Goal: Information Seeking & Learning: Learn about a topic

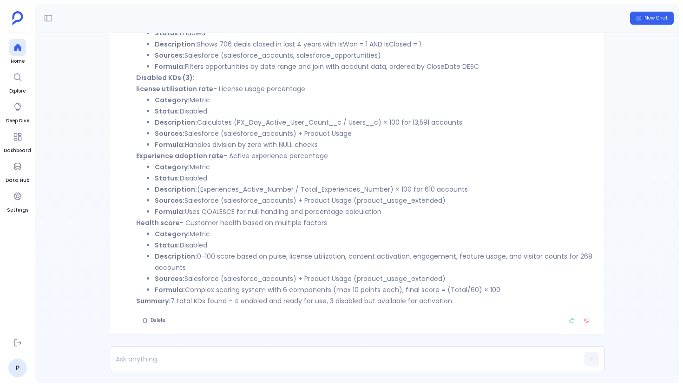
scroll to position [-349, 0]
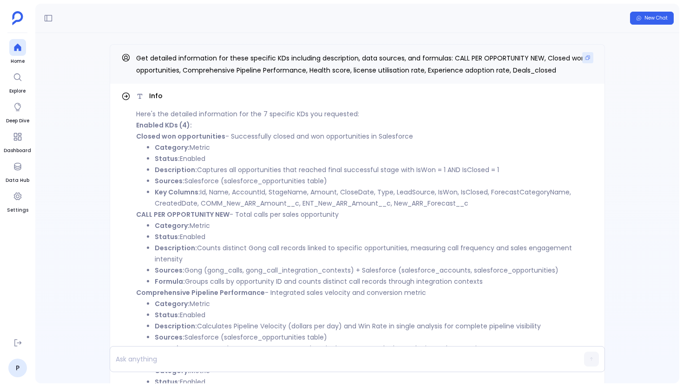
click at [585, 58] on icon "Copy" at bounding box center [588, 58] width 6 height 6
click at [13, 47] on icon at bounding box center [17, 47] width 9 height 9
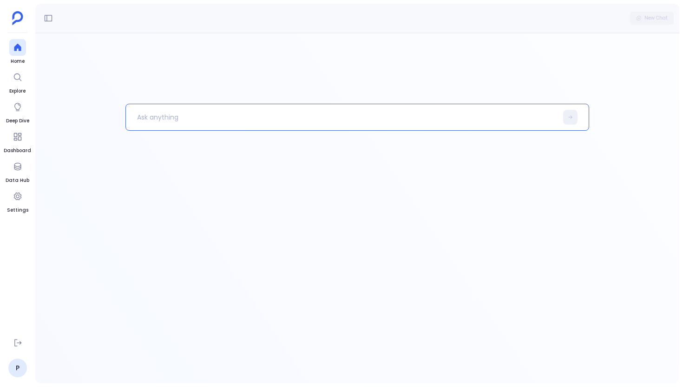
click at [213, 116] on p at bounding box center [342, 117] width 432 height 24
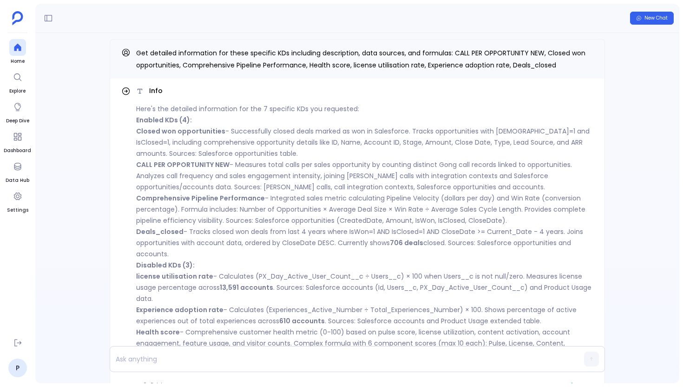
scroll to position [-65, 0]
click at [583, 50] on button "Copy" at bounding box center [588, 52] width 11 height 11
click at [16, 54] on div at bounding box center [17, 47] width 17 height 17
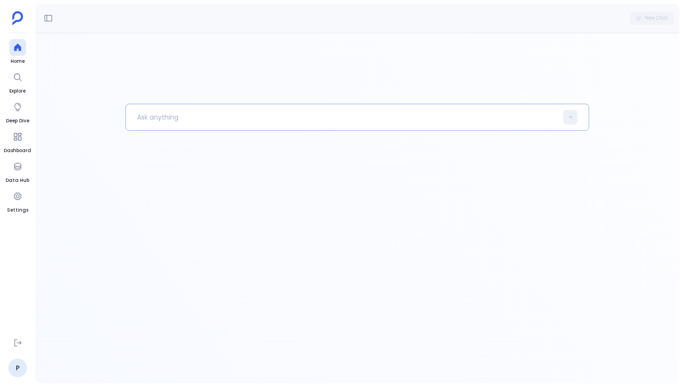
click at [183, 119] on p at bounding box center [342, 117] width 432 height 24
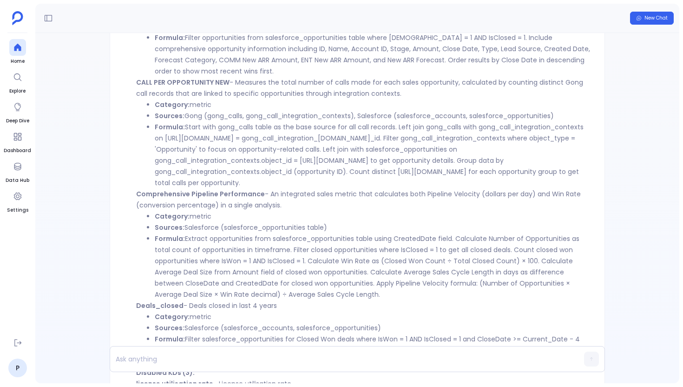
scroll to position [-427, 0]
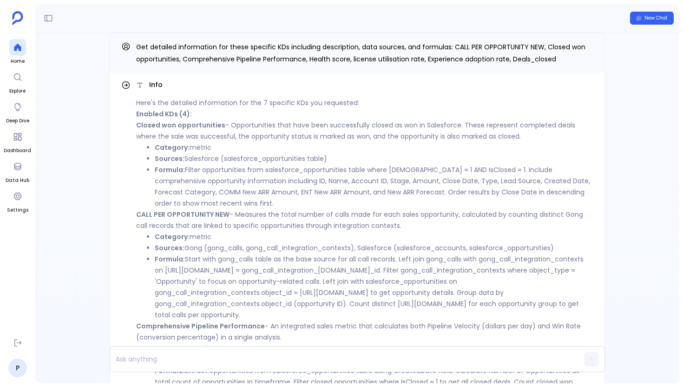
click at [233, 209] on li "Formula: Filter opportunities from salesforce_opportunities table where IsWon =…" at bounding box center [374, 186] width 439 height 45
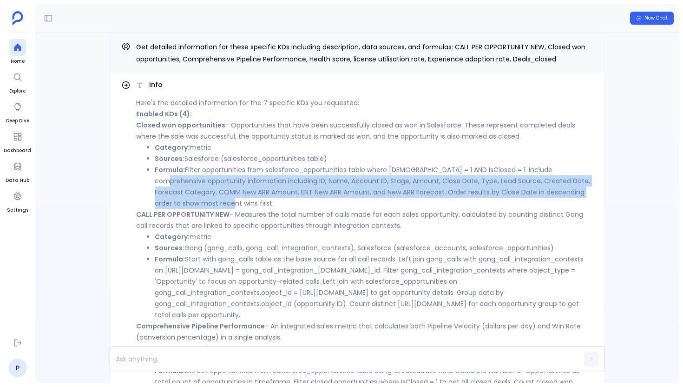
drag, startPoint x: 239, startPoint y: 216, endPoint x: 152, endPoint y: 186, distance: 92.5
click at [153, 186] on ul "Category: metric Sources: Salesforce (salesforce_opportunities table) Formula: …" at bounding box center [365, 175] width 458 height 67
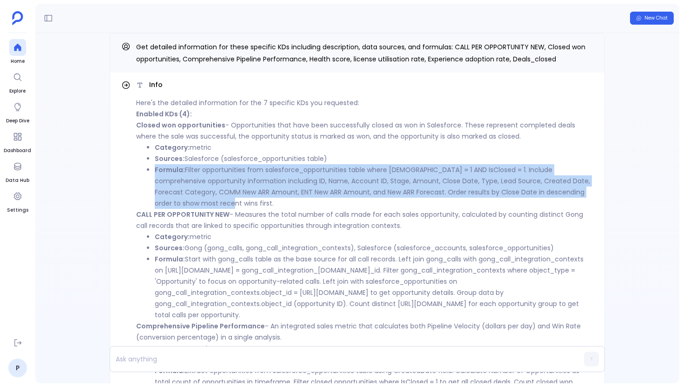
click at [261, 188] on li "Formula: Filter opportunities from salesforce_opportunities table where IsWon =…" at bounding box center [374, 186] width 439 height 45
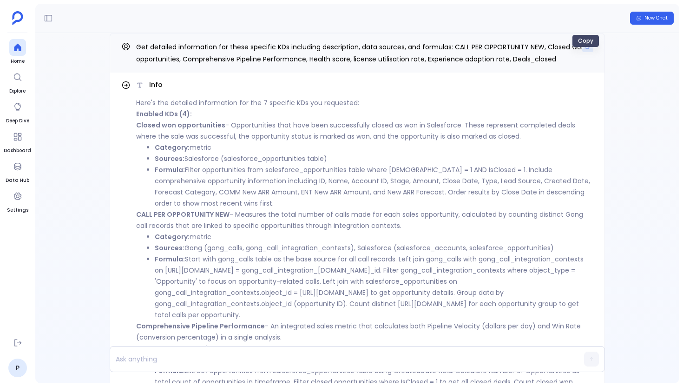
click at [583, 52] on button "Copy" at bounding box center [588, 46] width 11 height 11
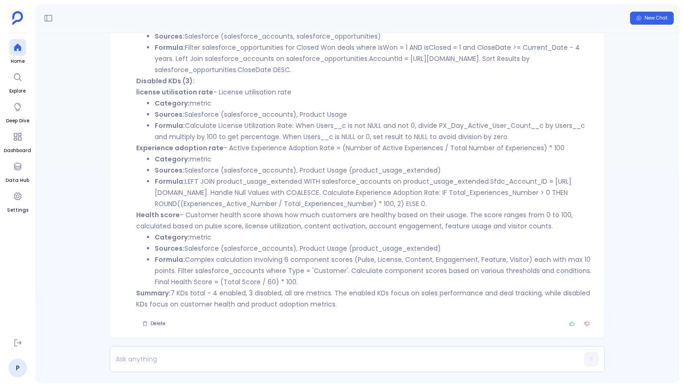
scroll to position [0, 0]
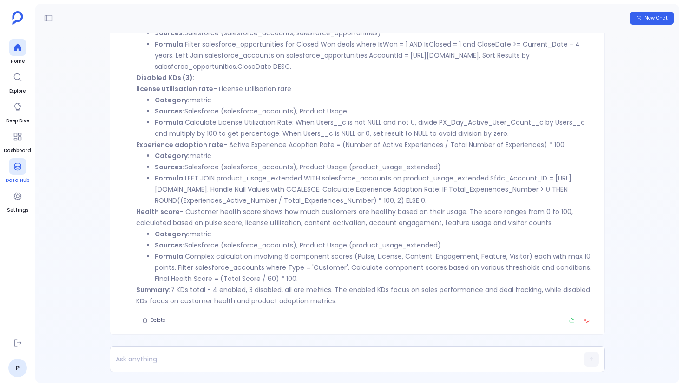
click at [25, 166] on div at bounding box center [17, 166] width 17 height 17
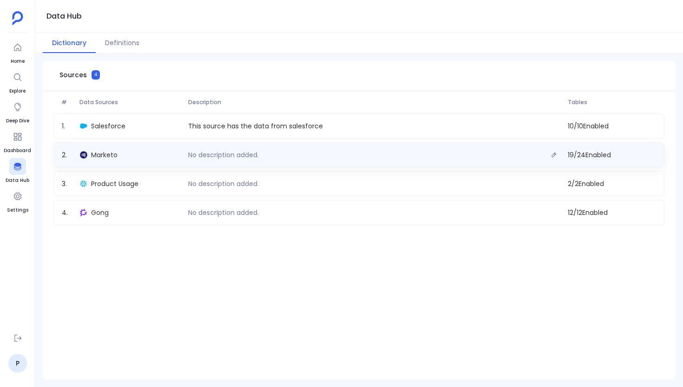
click at [245, 153] on p "No description added." at bounding box center [224, 154] width 78 height 9
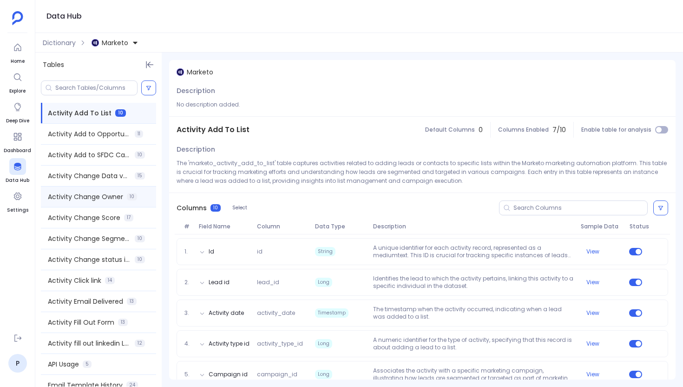
click at [46, 205] on div "Activity Change Owner 10" at bounding box center [98, 196] width 115 height 20
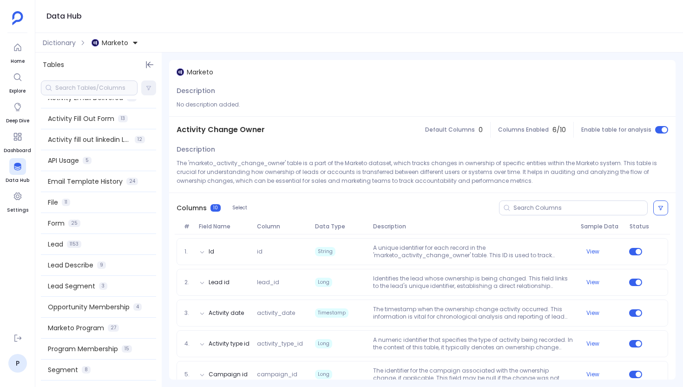
scroll to position [222, 0]
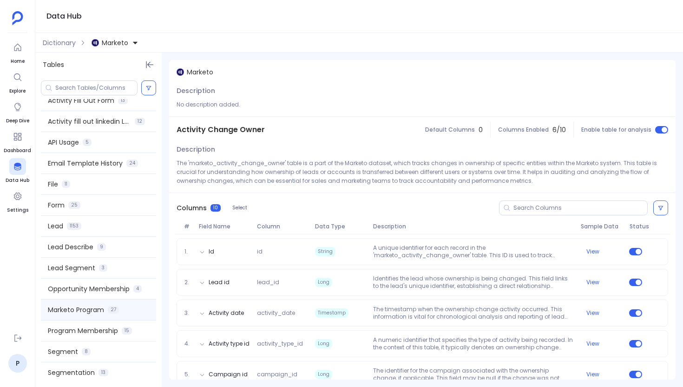
click at [112, 316] on div "Marketo Program 27" at bounding box center [98, 309] width 115 height 20
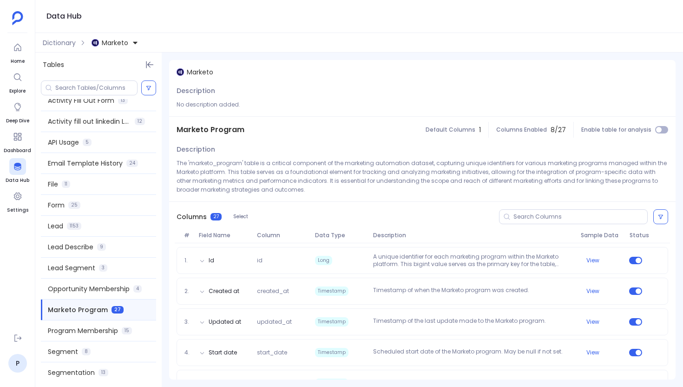
click at [656, 126] on div "Enable table for analysis" at bounding box center [625, 129] width 102 height 19
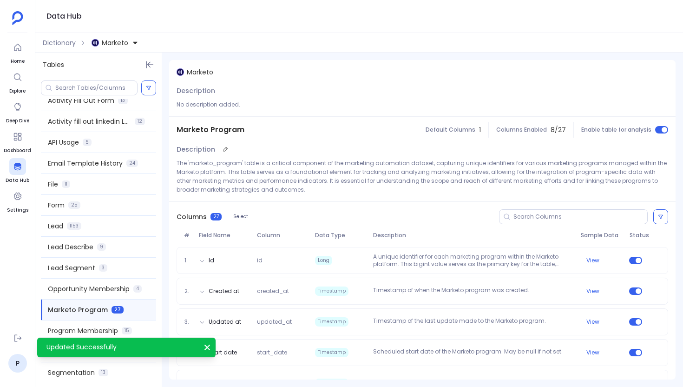
click at [216, 162] on p "The 'marketo_program' table is a critical component of the marketing automation…" at bounding box center [423, 176] width 492 height 35
copy p "marketo_program"
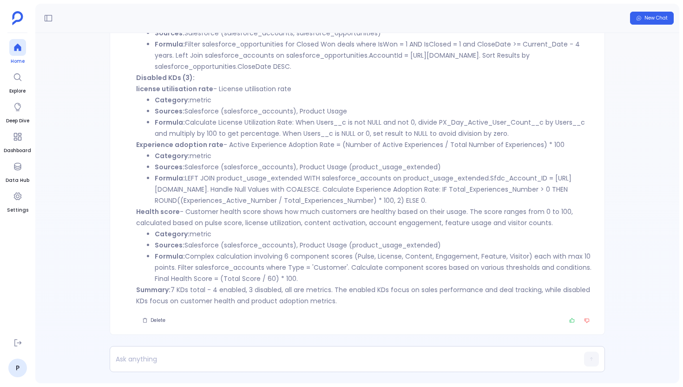
click at [20, 47] on icon at bounding box center [17, 47] width 7 height 7
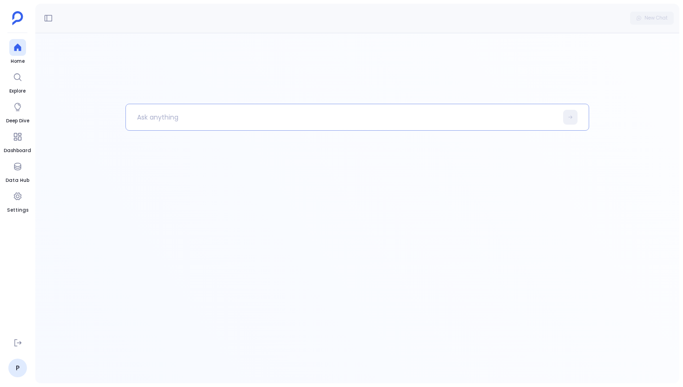
click at [151, 112] on p at bounding box center [342, 117] width 432 height 24
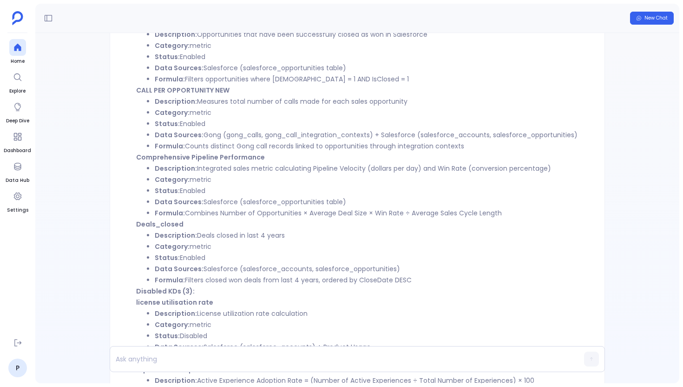
scroll to position [-338, 0]
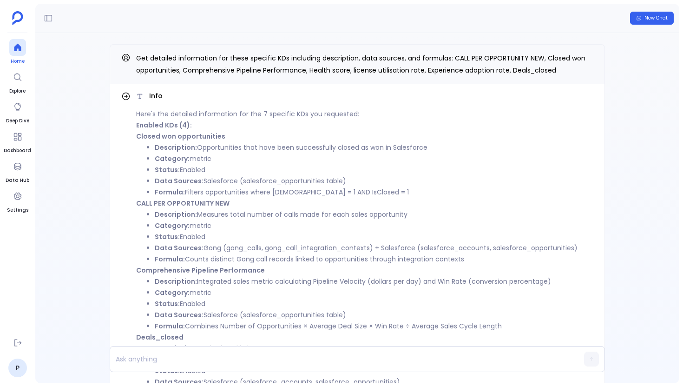
click at [21, 43] on icon at bounding box center [17, 47] width 9 height 9
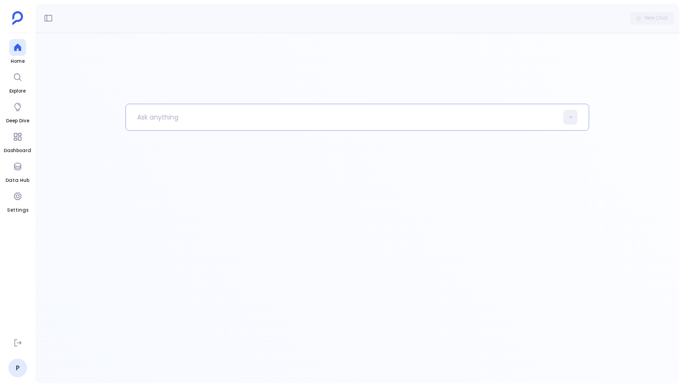
click at [168, 126] on p at bounding box center [342, 117] width 432 height 24
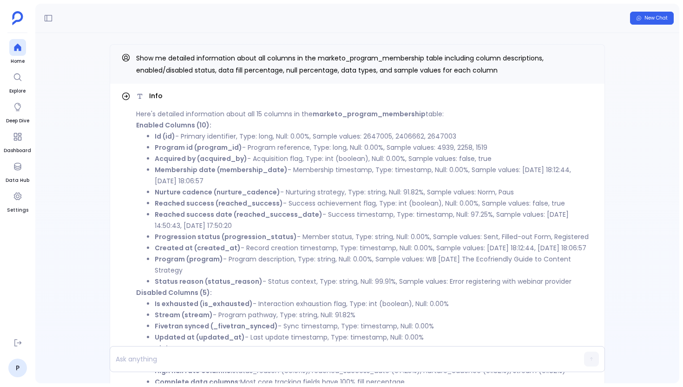
scroll to position [-103, 0]
click at [195, 127] on strong "Enabled Columns (10):" at bounding box center [173, 124] width 75 height 9
click at [583, 54] on button "Copy" at bounding box center [588, 57] width 11 height 11
click at [26, 47] on ul "Home Explore Deep Dive Dashboard Data Hub Settings" at bounding box center [17, 185] width 27 height 292
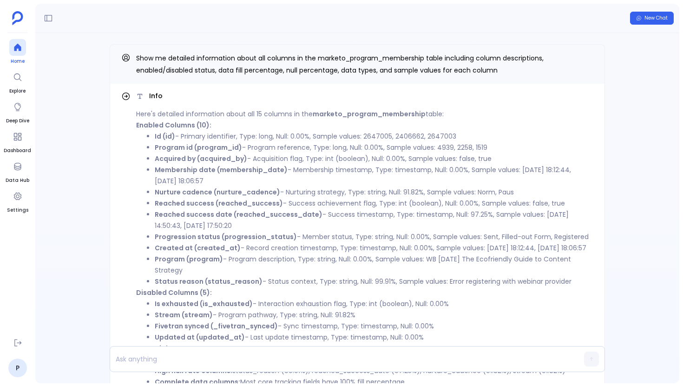
click at [15, 47] on icon at bounding box center [17, 47] width 7 height 7
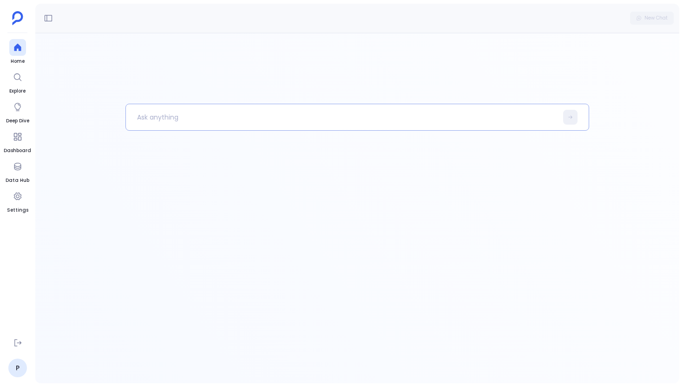
click at [192, 126] on p at bounding box center [342, 117] width 432 height 24
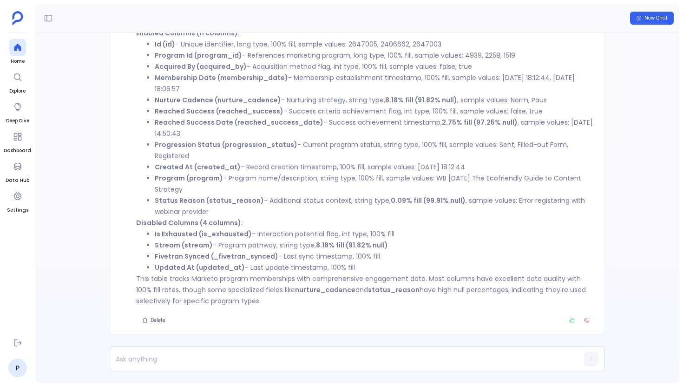
scroll to position [-92, 0]
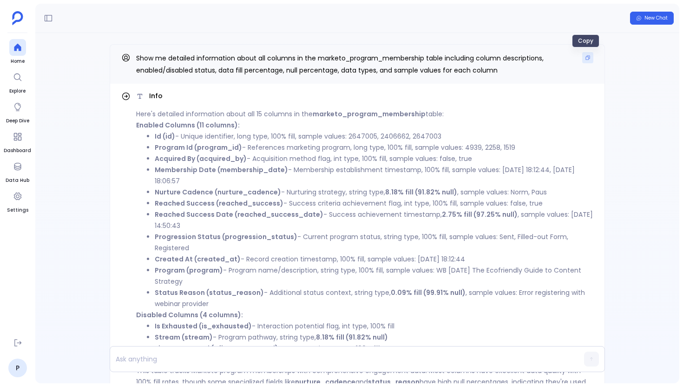
click at [586, 55] on icon "Copy" at bounding box center [588, 58] width 6 height 6
click at [19, 52] on div at bounding box center [17, 47] width 17 height 17
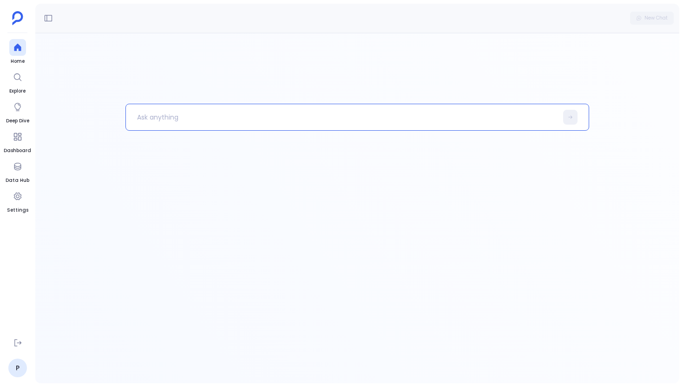
click at [173, 112] on p at bounding box center [342, 117] width 432 height 24
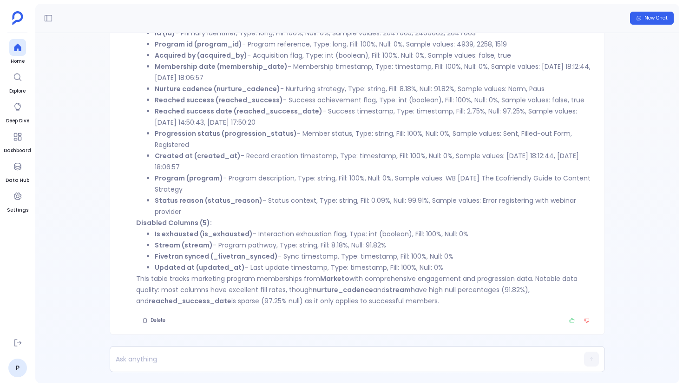
scroll to position [-103, 0]
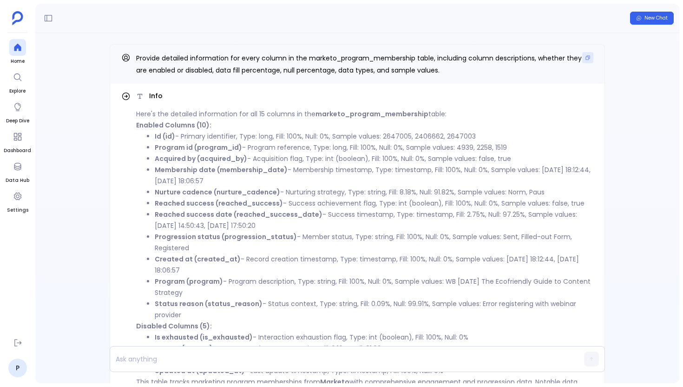
click at [585, 59] on icon "Copy" at bounding box center [588, 58] width 6 height 6
click at [20, 51] on icon at bounding box center [17, 47] width 7 height 7
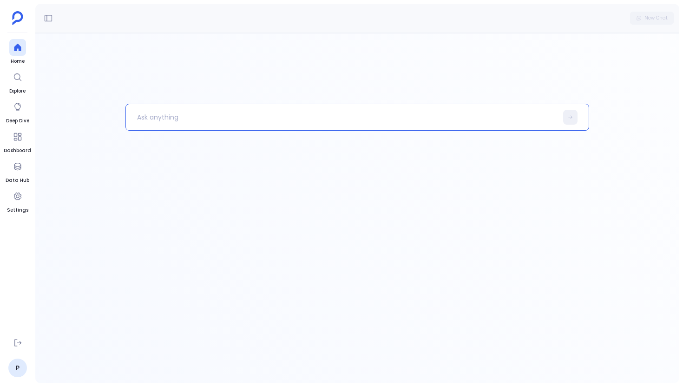
click at [147, 124] on p at bounding box center [342, 117] width 432 height 24
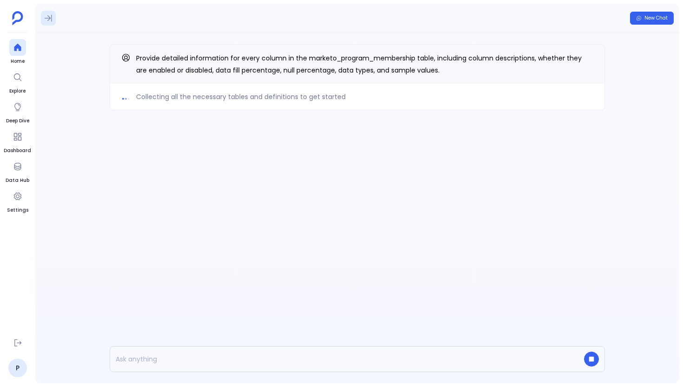
click at [54, 18] on button at bounding box center [48, 18] width 15 height 15
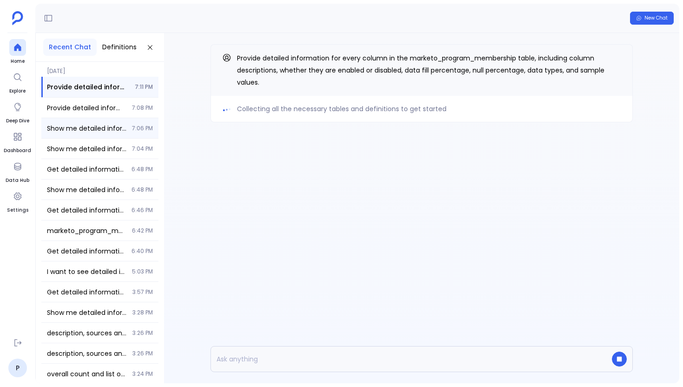
click at [116, 129] on span "Show me detailed information about all columns in the marketo_program_membershi…" at bounding box center [87, 128] width 80 height 9
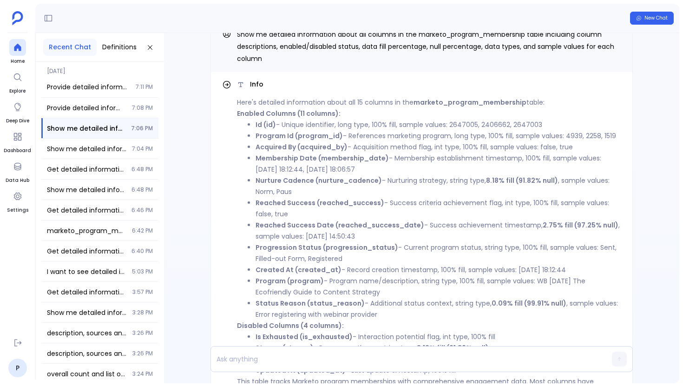
scroll to position [-126, 0]
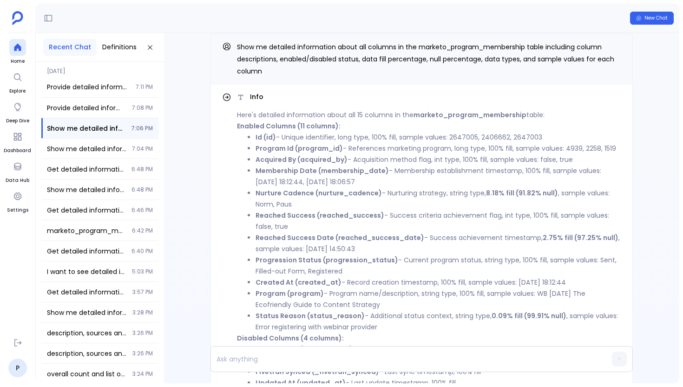
click at [305, 153] on strong "Program Id (program_id)" at bounding box center [299, 148] width 87 height 9
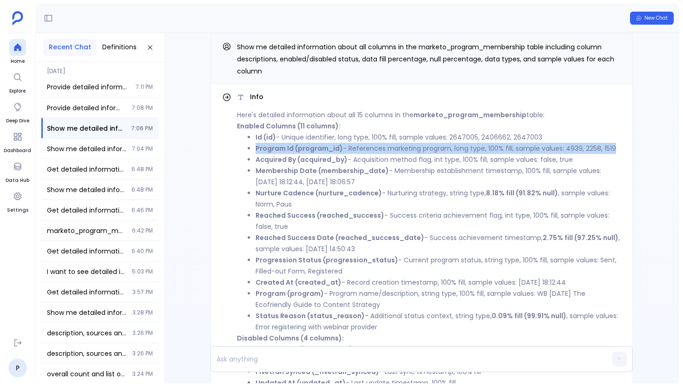
click at [305, 153] on strong "Program Id (program_id)" at bounding box center [299, 148] width 87 height 9
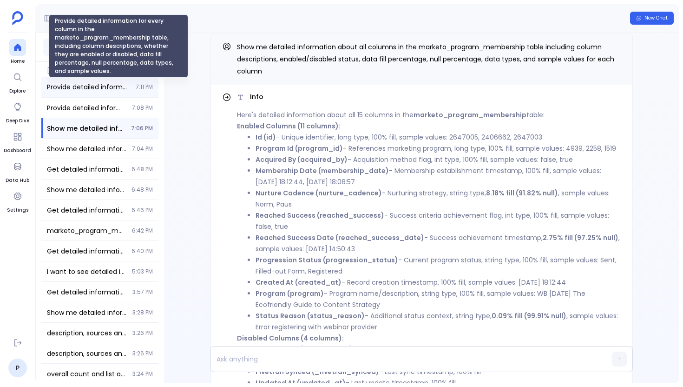
click at [63, 86] on span "Provide detailed information for every column in the marketo_program_membership…" at bounding box center [88, 86] width 83 height 9
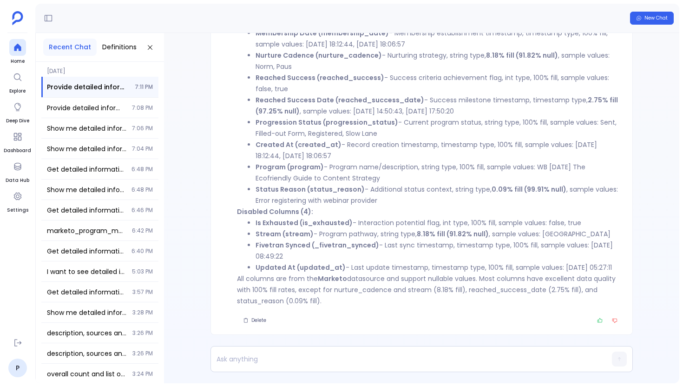
scroll to position [-160, 0]
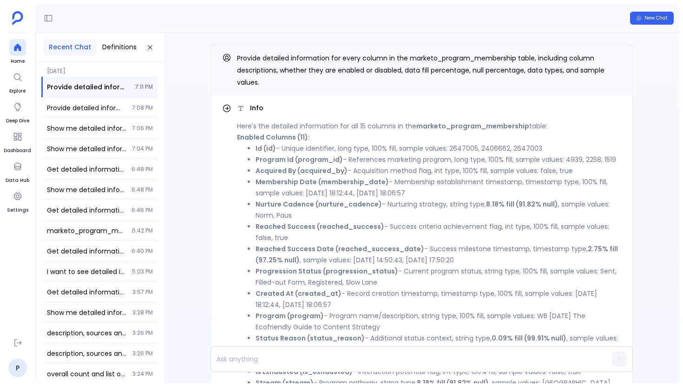
click at [307, 144] on li "Id (id) - Unique identifier, long type, 100% fill, sample values: 2647005, 2406…" at bounding box center [439, 148] width 366 height 11
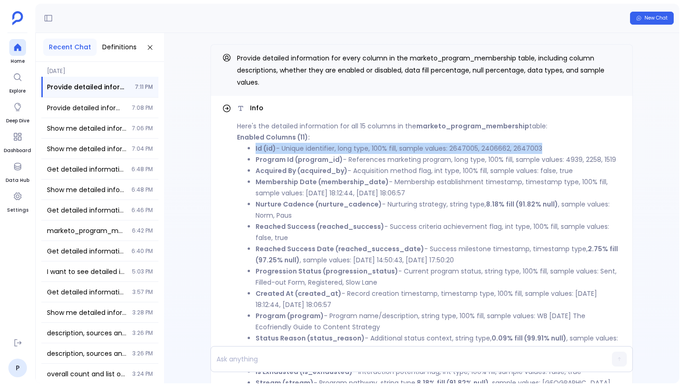
click at [307, 144] on li "Id (id) - Unique identifier, long type, 100% fill, sample values: 2647005, 2406…" at bounding box center [439, 148] width 366 height 11
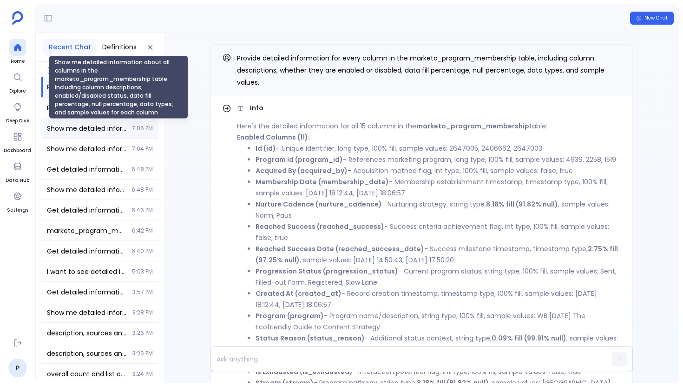
click at [91, 127] on span "Show me detailed information about all columns in the marketo_program_membershi…" at bounding box center [87, 128] width 80 height 9
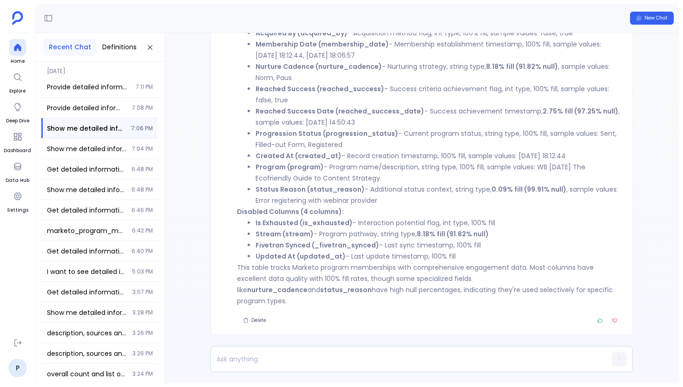
scroll to position [-126, 0]
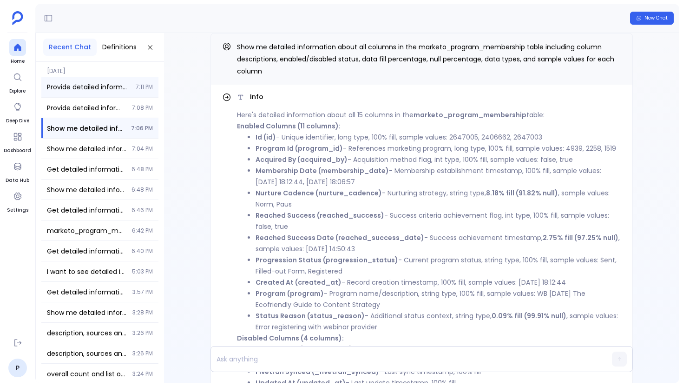
click at [118, 89] on span "Provide detailed information for every column in the marketo_program_membership…" at bounding box center [88, 86] width 83 height 9
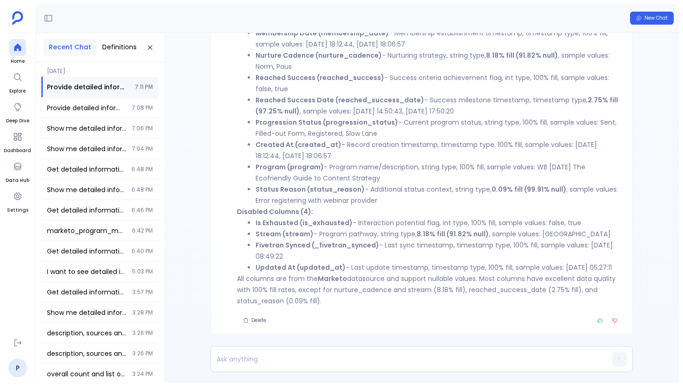
scroll to position [-160, 0]
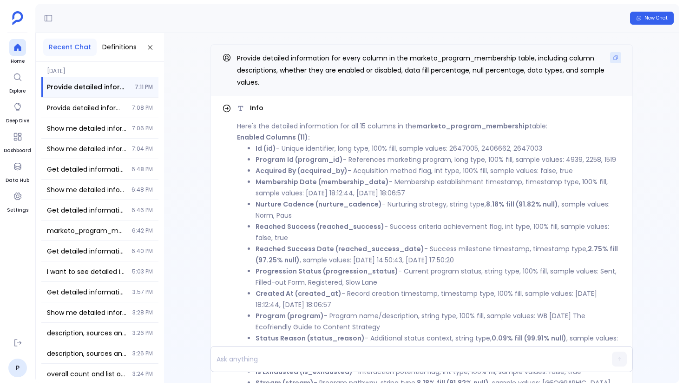
click at [612, 63] on button "Copy" at bounding box center [615, 57] width 11 height 11
click at [15, 46] on icon at bounding box center [17, 47] width 7 height 7
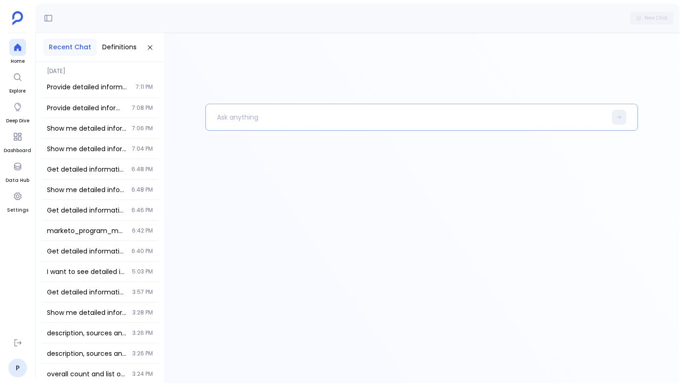
click at [210, 110] on p at bounding box center [406, 117] width 401 height 24
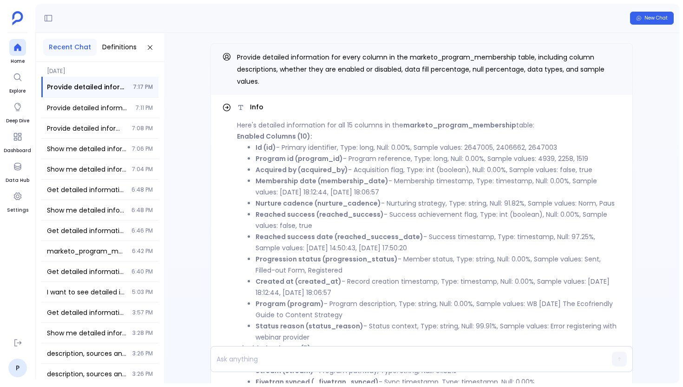
scroll to position [-149, 0]
click at [611, 62] on button "Copy" at bounding box center [615, 57] width 11 height 11
click at [23, 45] on div at bounding box center [17, 47] width 17 height 17
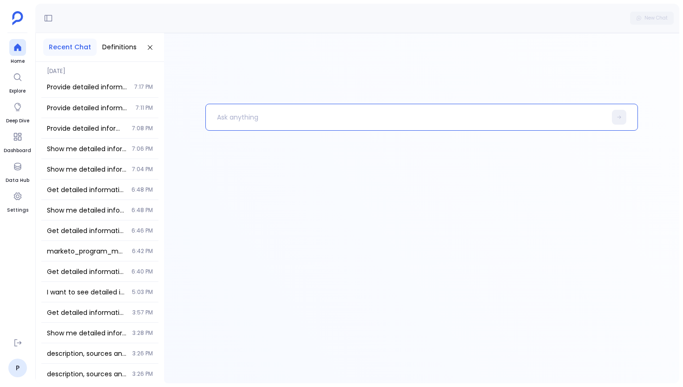
click at [247, 120] on p at bounding box center [406, 117] width 401 height 24
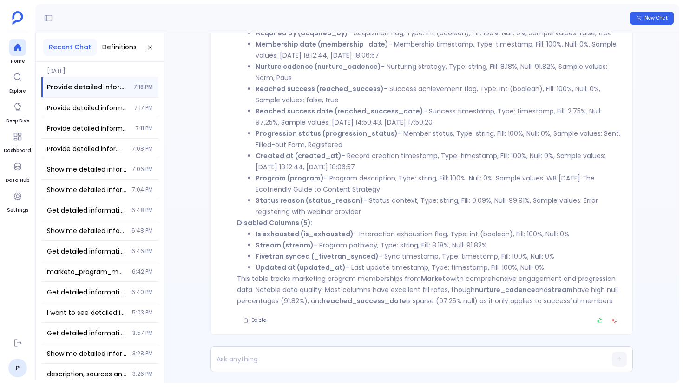
scroll to position [-149, 0]
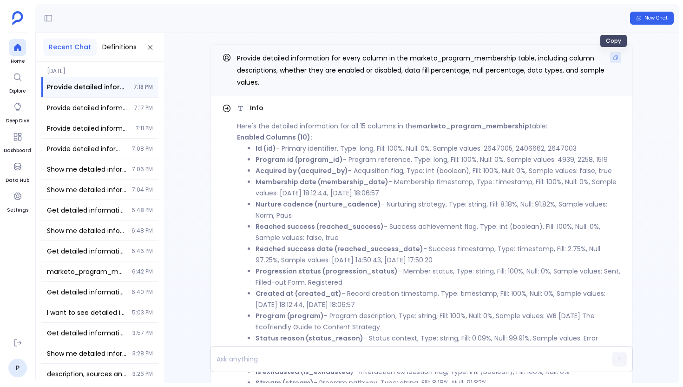
click at [614, 60] on icon "Copy" at bounding box center [616, 58] width 4 height 4
click at [23, 46] on div at bounding box center [17, 47] width 17 height 17
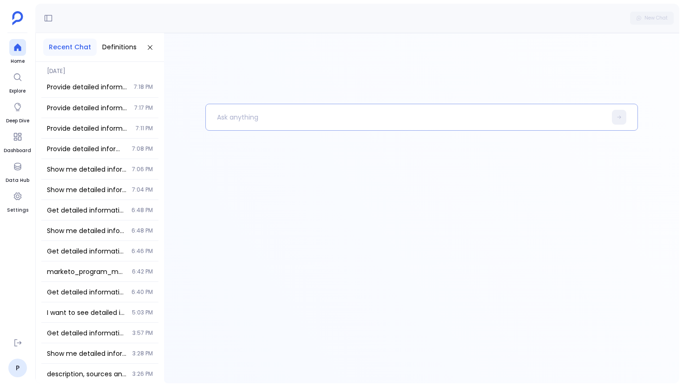
click at [241, 126] on p at bounding box center [406, 117] width 401 height 24
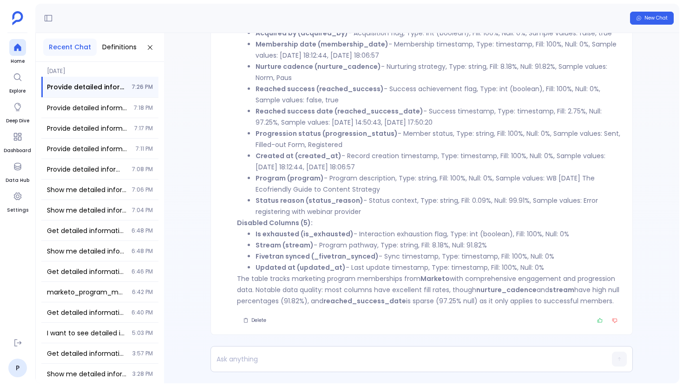
scroll to position [-149, 0]
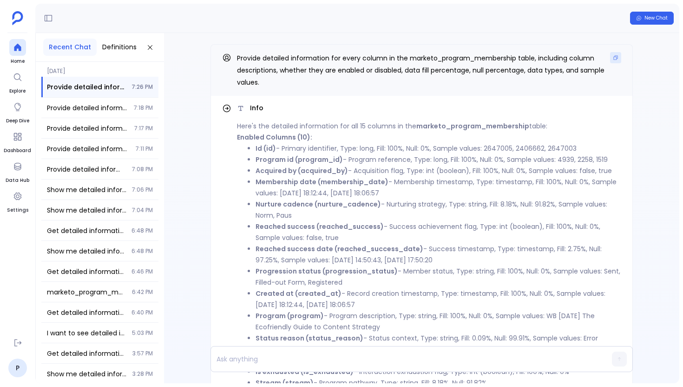
click at [613, 60] on icon "Copy" at bounding box center [616, 58] width 6 height 6
click at [18, 47] on icon at bounding box center [17, 47] width 7 height 7
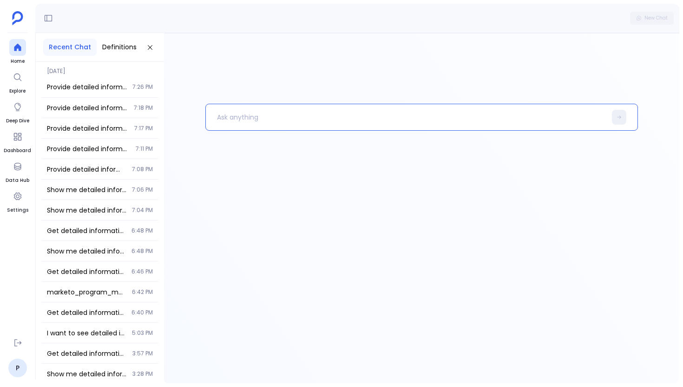
click at [245, 127] on p at bounding box center [406, 117] width 401 height 24
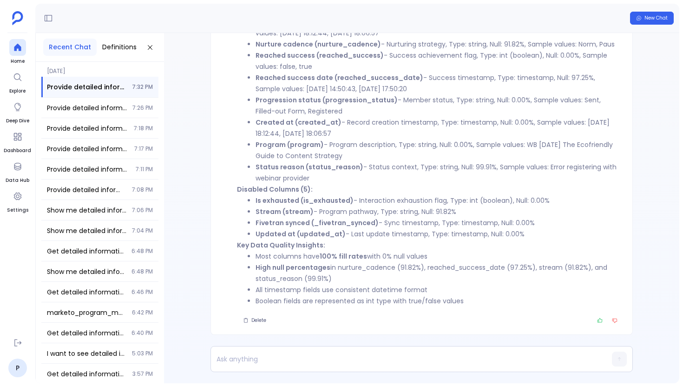
scroll to position [-160, 0]
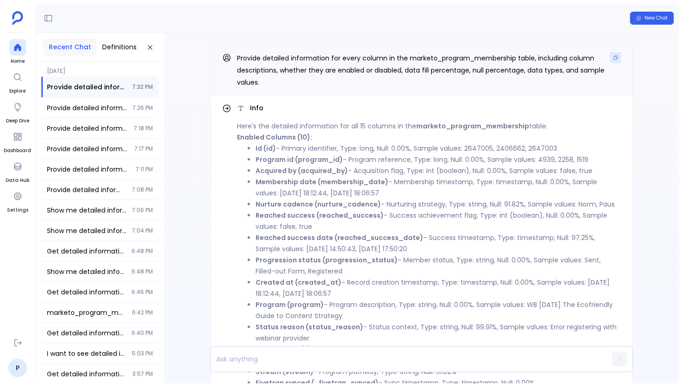
click at [613, 57] on icon "Copy" at bounding box center [616, 58] width 6 height 6
click at [4, 48] on ul "Home Explore Deep Dive Dashboard Data Hub Settings" at bounding box center [17, 185] width 27 height 292
click at [22, 51] on icon at bounding box center [17, 47] width 9 height 9
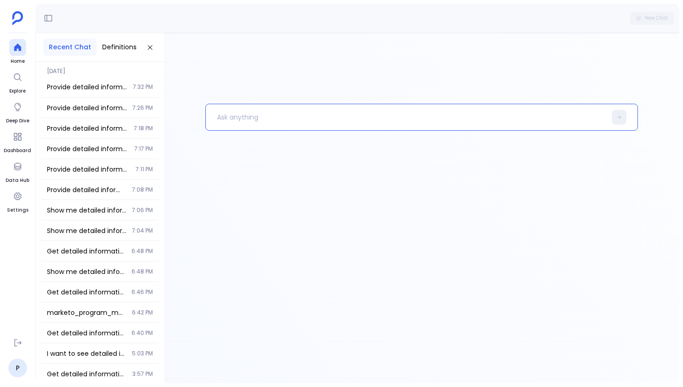
click at [285, 113] on p at bounding box center [406, 117] width 401 height 24
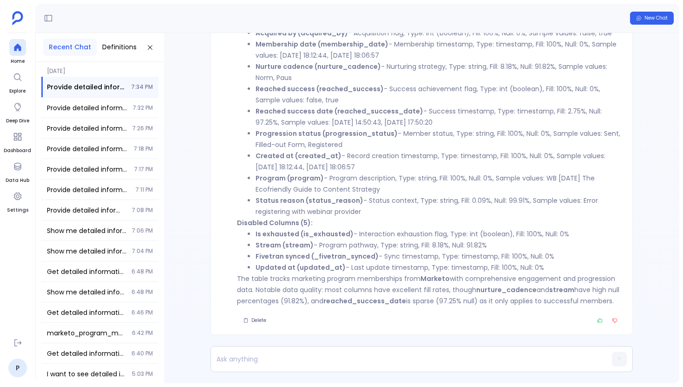
scroll to position [-149, 0]
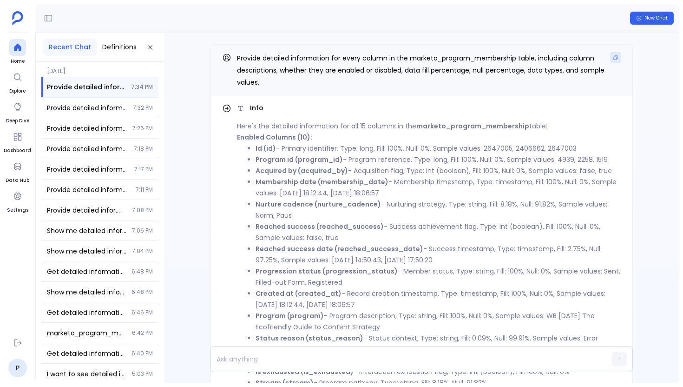
click at [614, 58] on icon "Copy" at bounding box center [616, 58] width 6 height 6
click at [16, 47] on icon at bounding box center [17, 47] width 7 height 7
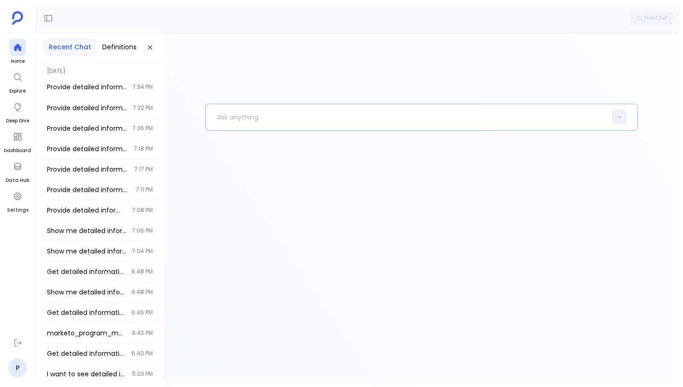
click at [237, 109] on p at bounding box center [406, 117] width 401 height 24
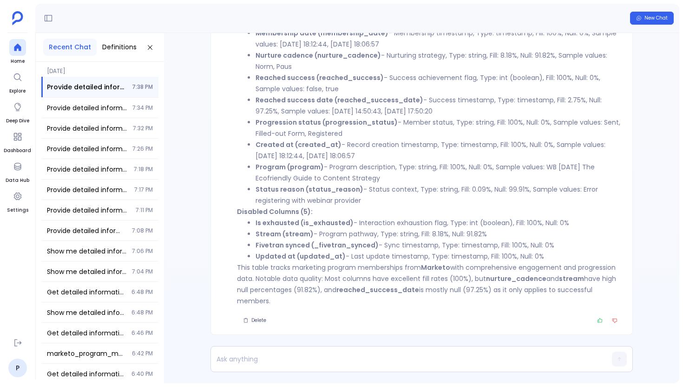
scroll to position [-149, 0]
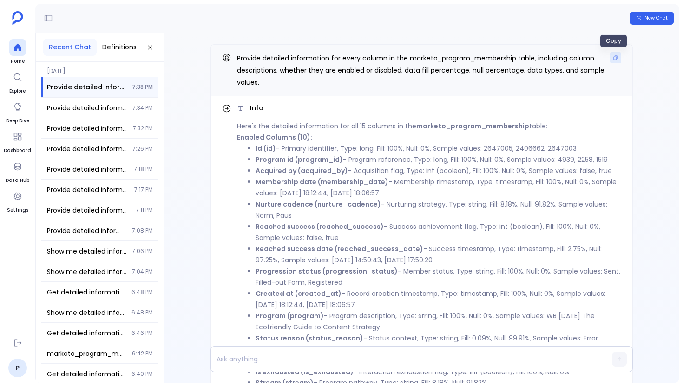
click at [610, 62] on button "Copy" at bounding box center [615, 57] width 11 height 11
click at [12, 50] on div at bounding box center [17, 47] width 17 height 17
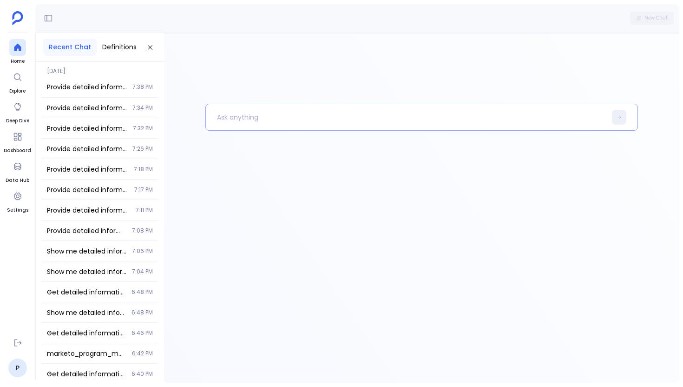
click at [230, 118] on p at bounding box center [406, 117] width 401 height 24
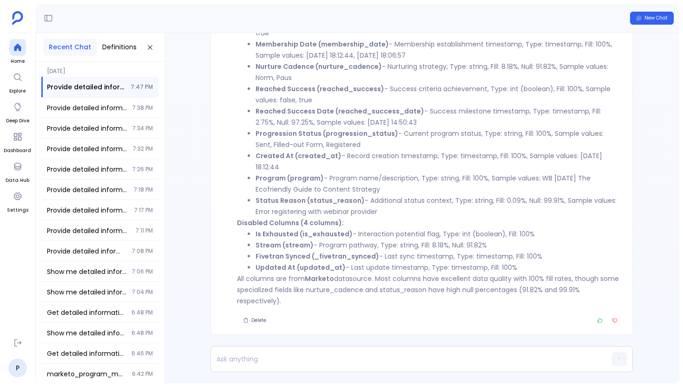
scroll to position [-160, 0]
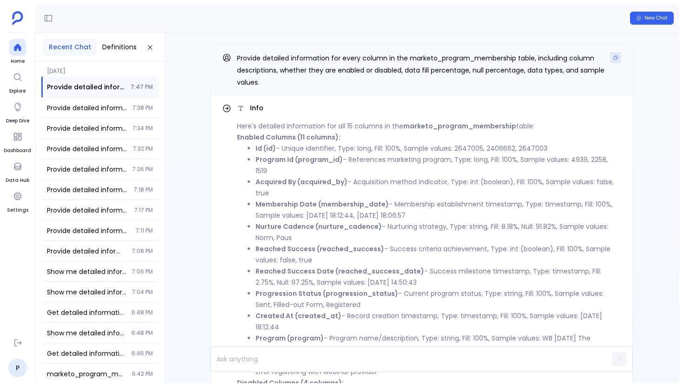
click at [613, 60] on icon "Copy" at bounding box center [616, 58] width 6 height 6
click at [20, 50] on icon at bounding box center [17, 47] width 7 height 7
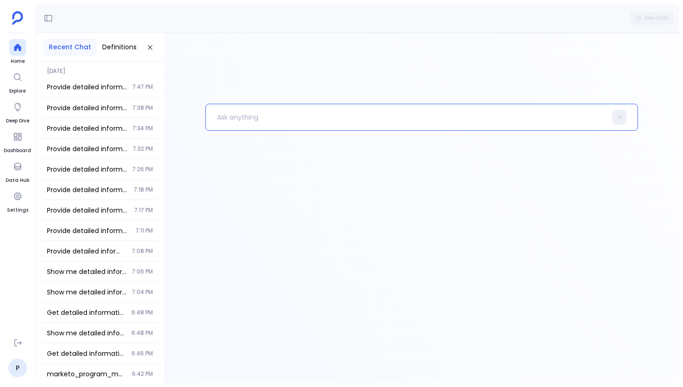
click at [244, 120] on p at bounding box center [406, 117] width 401 height 24
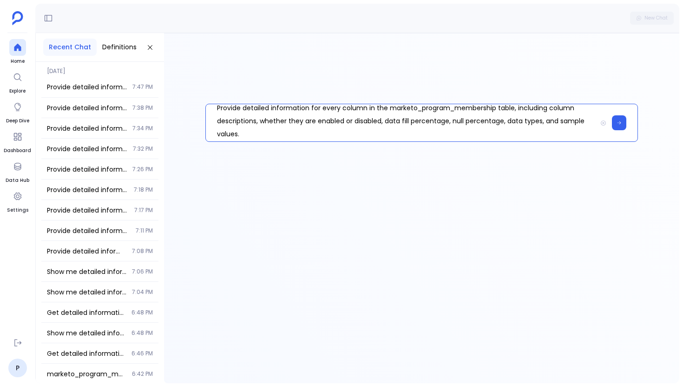
scroll to position [9, 0]
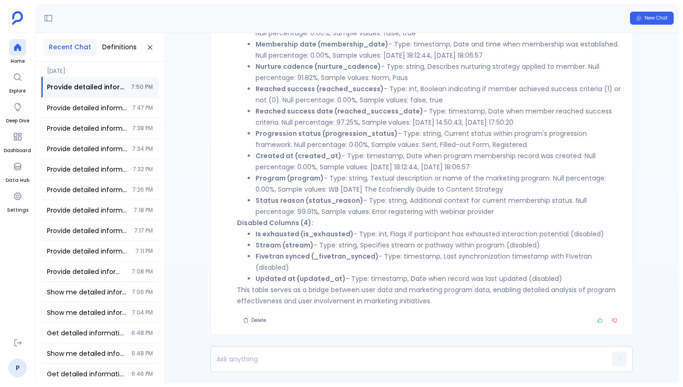
scroll to position [-227, 0]
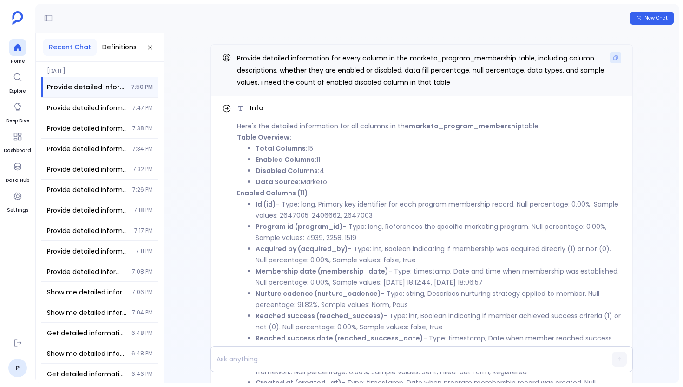
click at [614, 61] on button "Copy" at bounding box center [615, 57] width 11 height 11
click at [8, 50] on ul "Home Explore Deep Dive Dashboard Data Hub Settings" at bounding box center [17, 185] width 27 height 292
click at [32, 51] on aside "Home Explore Deep Dive Dashboard Data Hub Settings P" at bounding box center [17, 193] width 35 height 387
click at [20, 51] on icon at bounding box center [17, 47] width 9 height 9
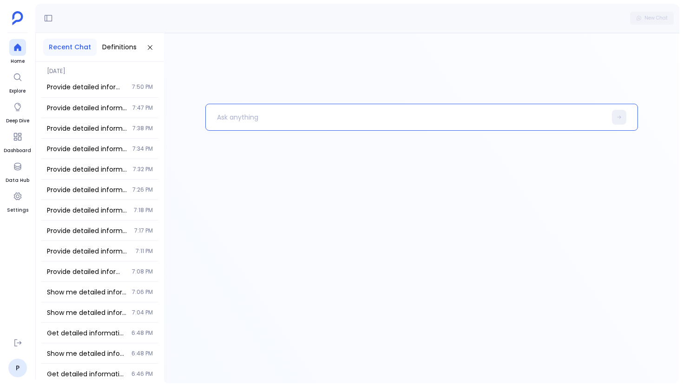
click at [245, 122] on p at bounding box center [406, 117] width 401 height 24
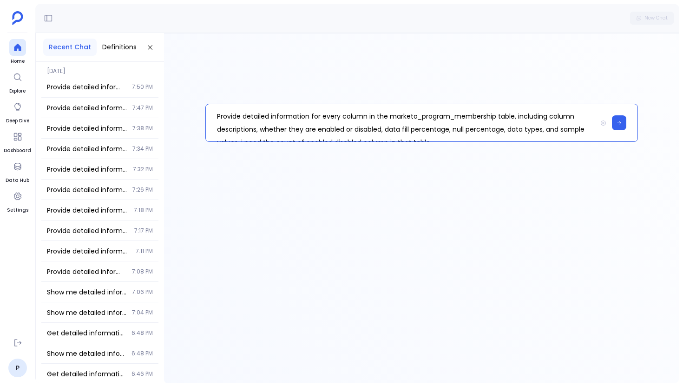
scroll to position [13, 0]
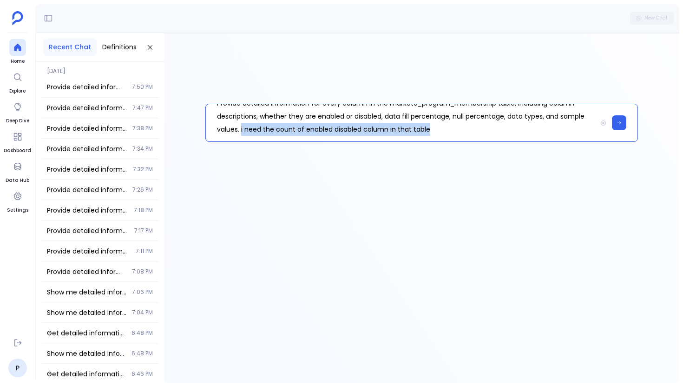
drag, startPoint x: 267, startPoint y: 131, endPoint x: 463, endPoint y: 129, distance: 195.3
click at [463, 129] on p "Provide detailed information for every column in the marketo_program_membership…" at bounding box center [401, 122] width 391 height 37
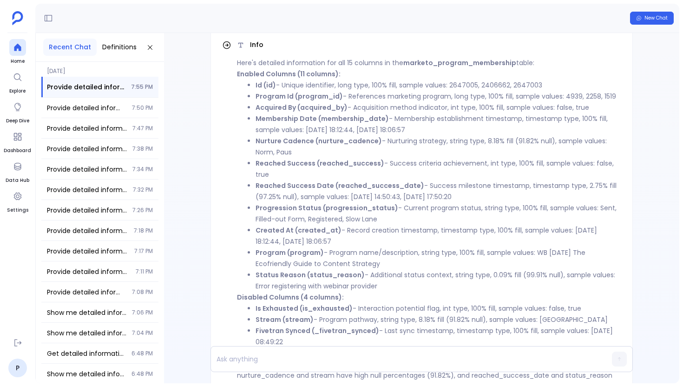
scroll to position [-160, 0]
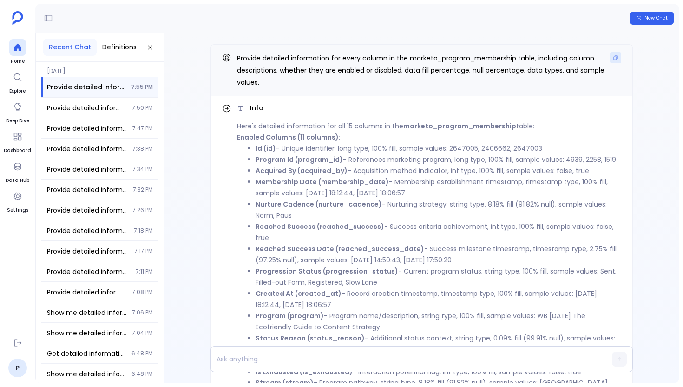
click at [614, 61] on button "Copy" at bounding box center [615, 57] width 11 height 11
click at [7, 64] on ul "Home Explore Deep Dive Dashboard Data Hub Settings" at bounding box center [17, 185] width 27 height 292
click at [20, 48] on icon at bounding box center [17, 47] width 7 height 7
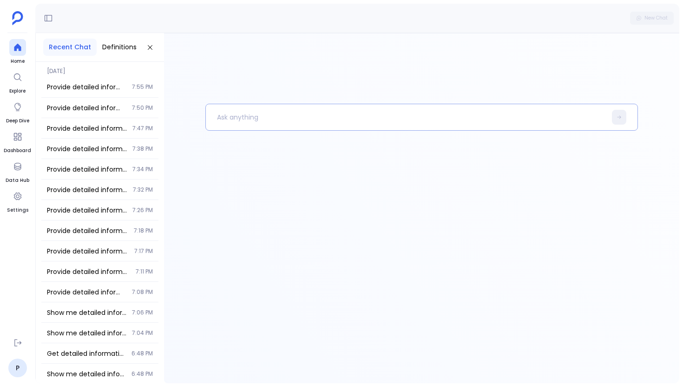
click at [250, 123] on p at bounding box center [406, 117] width 401 height 24
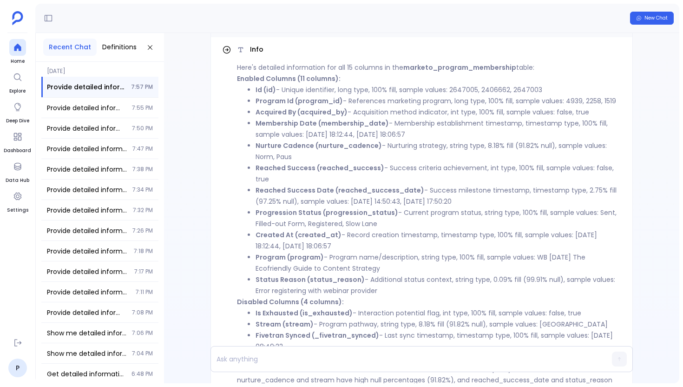
scroll to position [-160, 0]
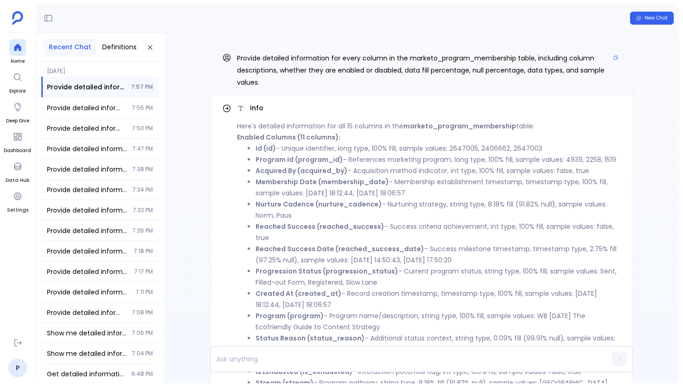
click at [619, 63] on span at bounding box center [615, 58] width 11 height 12
click at [616, 61] on button "Copy" at bounding box center [615, 57] width 11 height 11
click at [452, 53] on span "Provide detailed information for every column in the marketo_program_membership…" at bounding box center [421, 69] width 368 height 33
click at [445, 60] on span "Provide detailed information for every column in the marketo_program_membership…" at bounding box center [421, 69] width 368 height 33
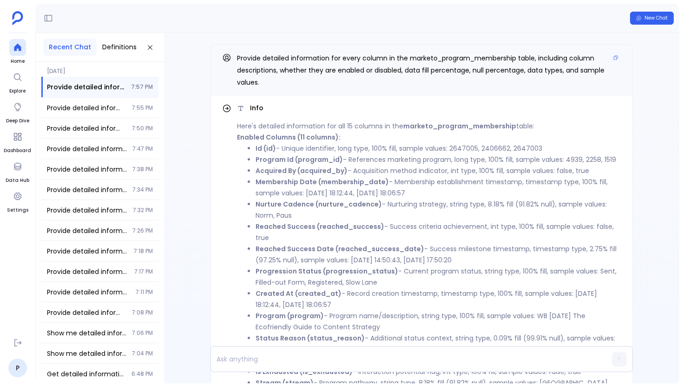
click at [453, 57] on span "Provide detailed information for every column in the marketo_program_membership…" at bounding box center [421, 69] width 368 height 33
click at [466, 62] on span "Provide detailed information for every column in the marketo_program_membership…" at bounding box center [421, 69] width 368 height 33
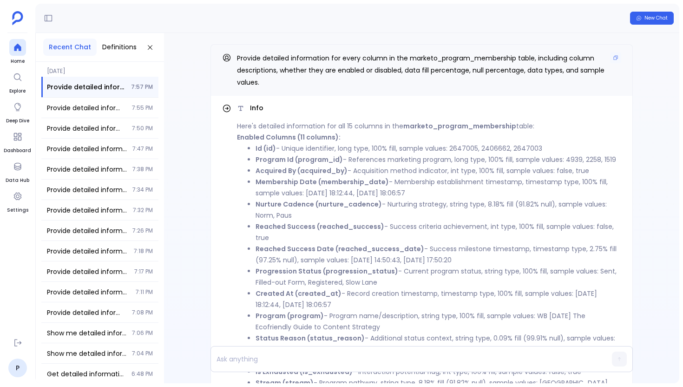
click at [466, 62] on span "Provide detailed information for every column in the marketo_program_membership…" at bounding box center [421, 69] width 368 height 33
click at [92, 158] on div "Provide detailed information for every column in the marketo_program_membership…" at bounding box center [99, 149] width 117 height 20
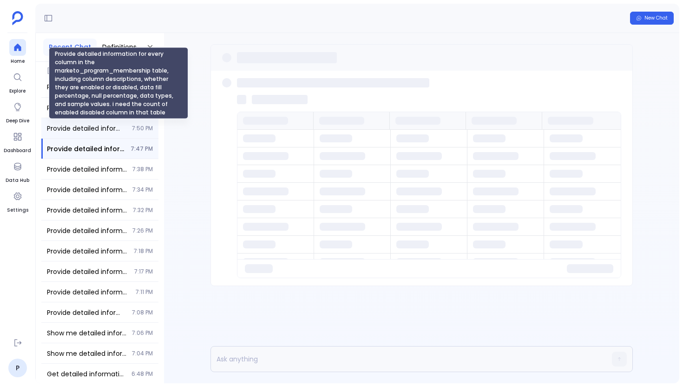
click at [111, 129] on span "Provide detailed information for every column in the marketo_program_membership…" at bounding box center [87, 128] width 80 height 9
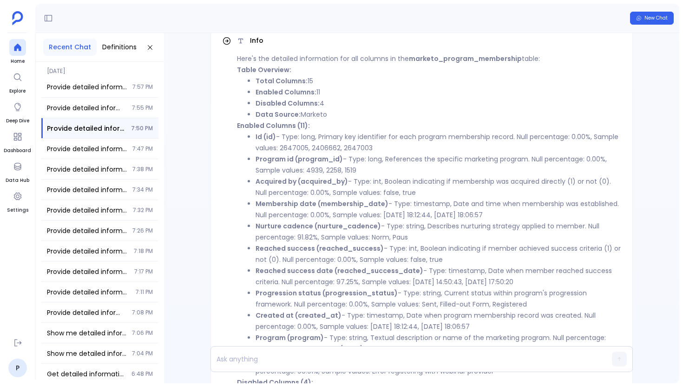
scroll to position [-227, 0]
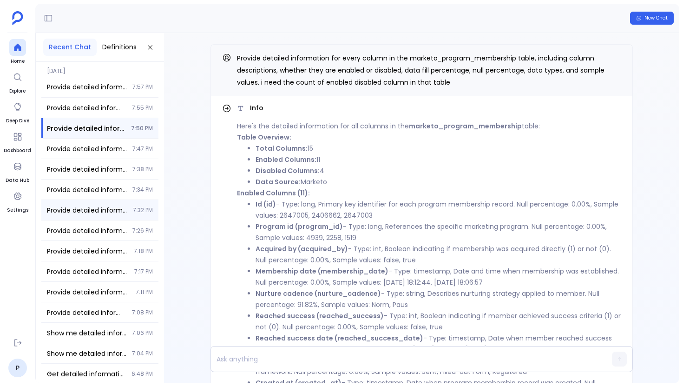
click at [133, 200] on div "Provide detailed information for every column in the marketo_program_membership…" at bounding box center [99, 210] width 117 height 20
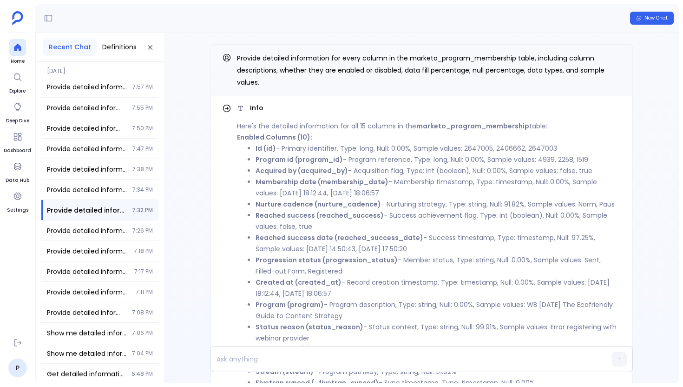
scroll to position [-150, 0]
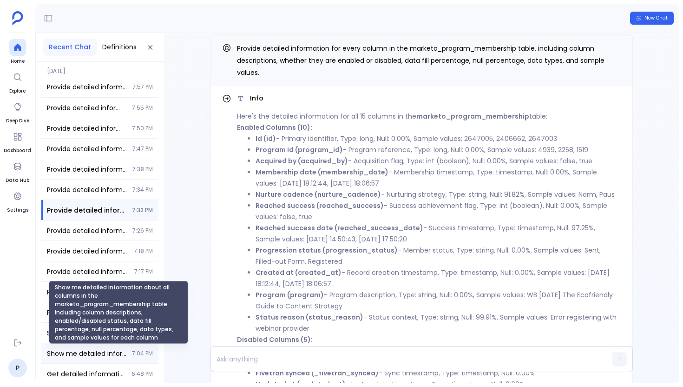
click at [56, 353] on span "Show me detailed information about all columns in the marketo_program_membershi…" at bounding box center [87, 353] width 80 height 9
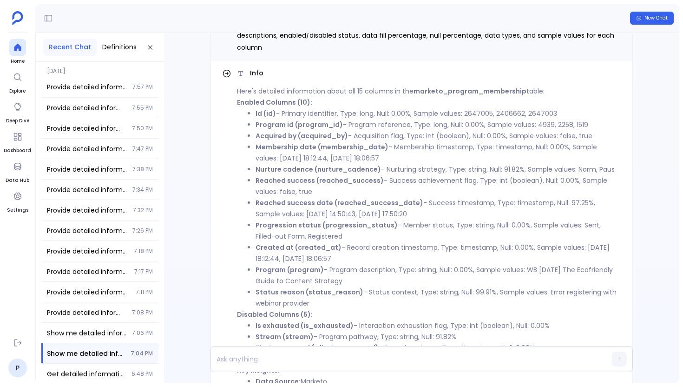
scroll to position [-160, 0]
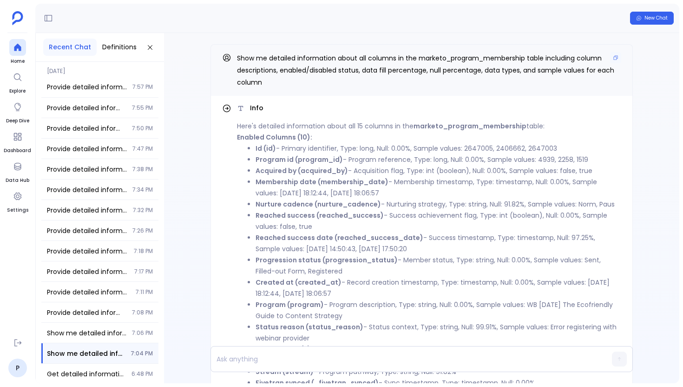
drag, startPoint x: 266, startPoint y: 88, endPoint x: 236, endPoint y: 59, distance: 42.1
click at [236, 59] on div "Show me detailed information about all columns in the marketo_program_membershi…" at bounding box center [422, 70] width 423 height 52
click at [606, 54] on p "Show me detailed information about all columns in the marketo_program_membershi…" at bounding box center [429, 70] width 385 height 36
click at [610, 56] on button "Copy" at bounding box center [615, 57] width 11 height 11
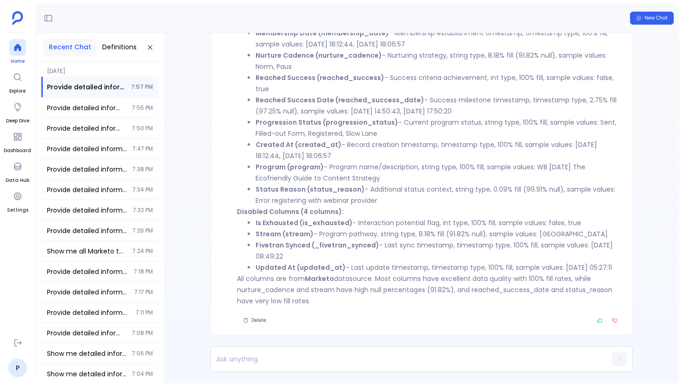
click at [22, 44] on div at bounding box center [17, 47] width 17 height 17
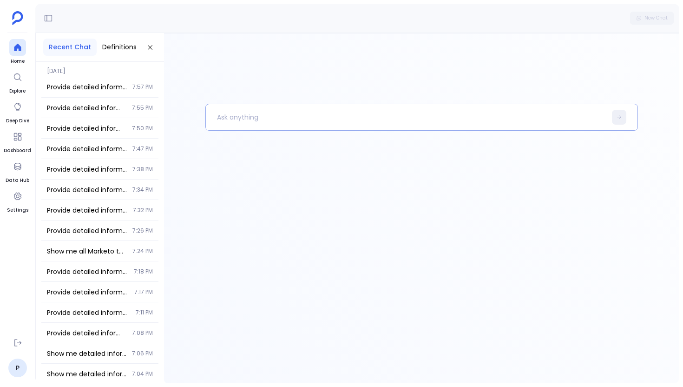
click at [225, 115] on p at bounding box center [406, 117] width 401 height 24
click at [216, 118] on p "marketo_program" at bounding box center [401, 117] width 391 height 24
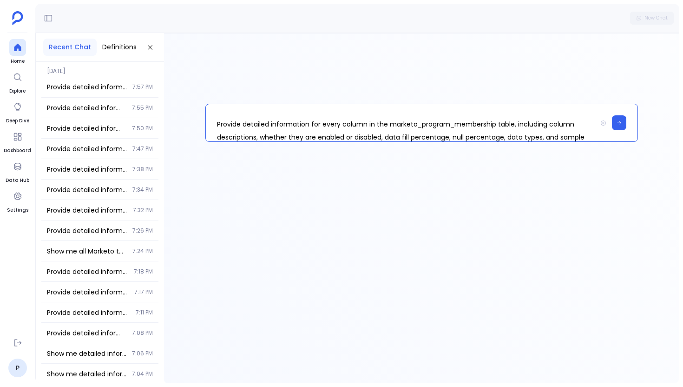
scroll to position [31, 0]
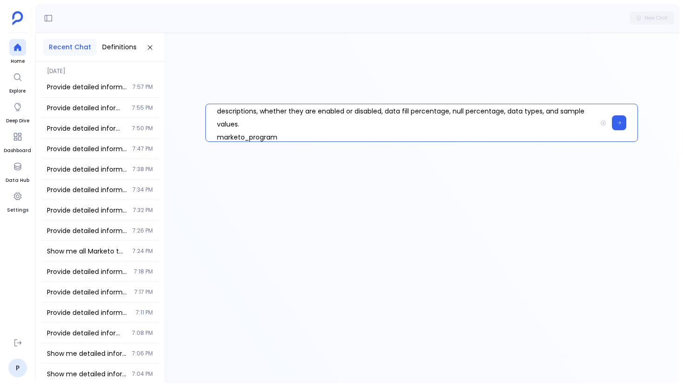
click at [241, 137] on p "Provide detailed information for every column in the marketo_program_membership…" at bounding box center [401, 122] width 391 height 37
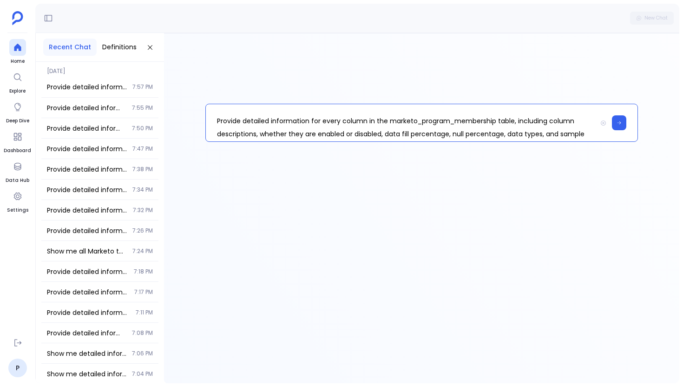
scroll to position [0, 0]
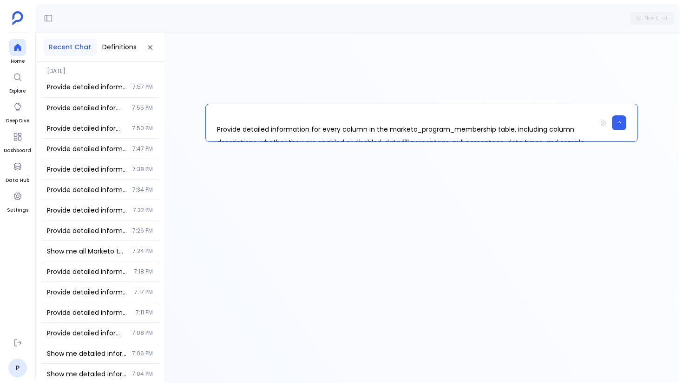
click at [411, 130] on p "Provide detailed information for every column in the marketo_program_membership…" at bounding box center [401, 122] width 391 height 37
click at [620, 124] on icon at bounding box center [619, 123] width 5 height 6
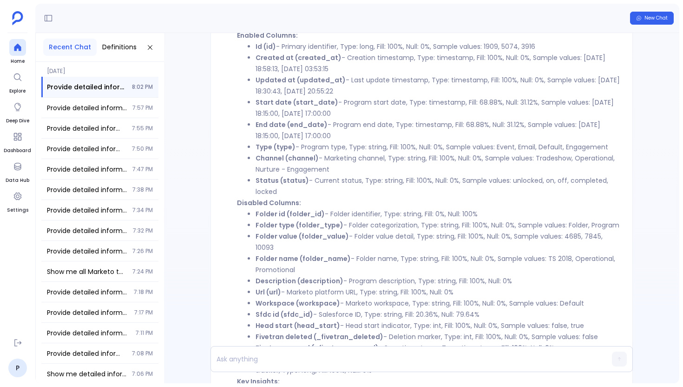
scroll to position [-215, 0]
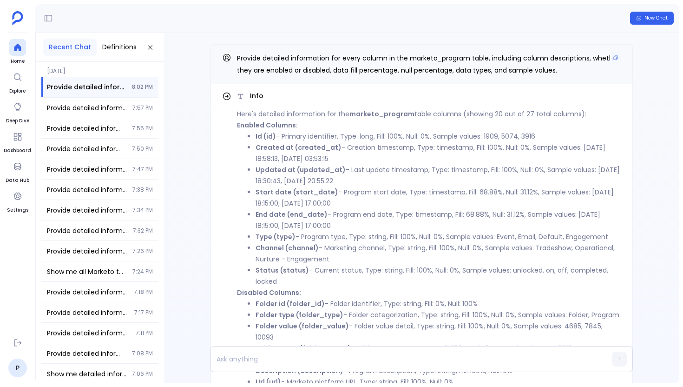
click at [279, 58] on span "Provide detailed information for every column in the marketo_program table, inc…" at bounding box center [428, 63] width 383 height 21
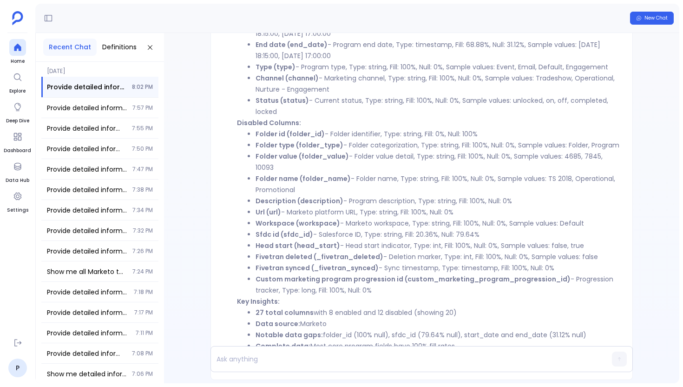
scroll to position [-30, 0]
